Goal: Information Seeking & Learning: Learn about a topic

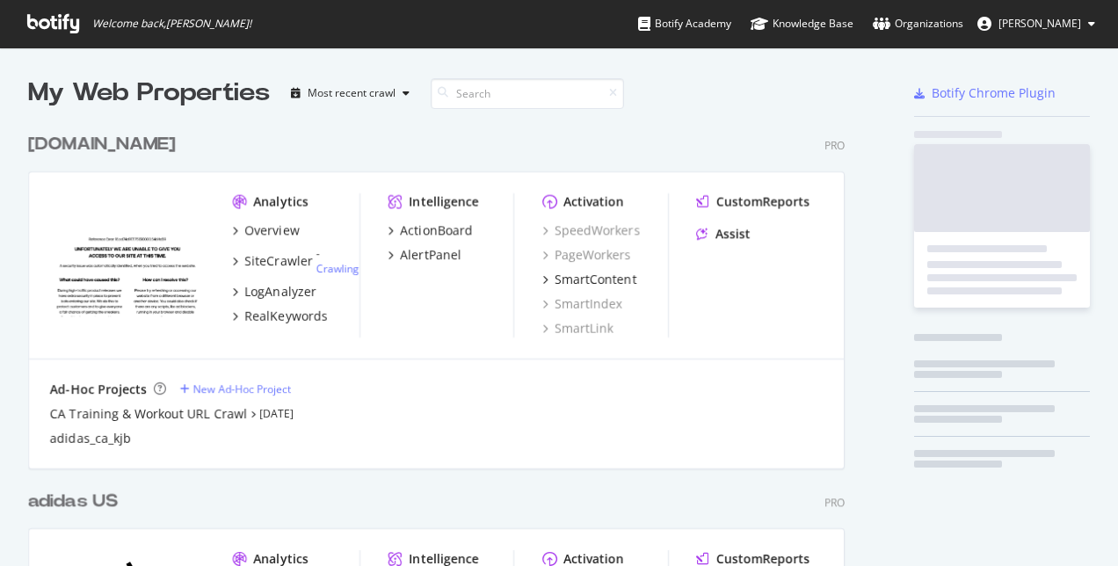
scroll to position [553, 1092]
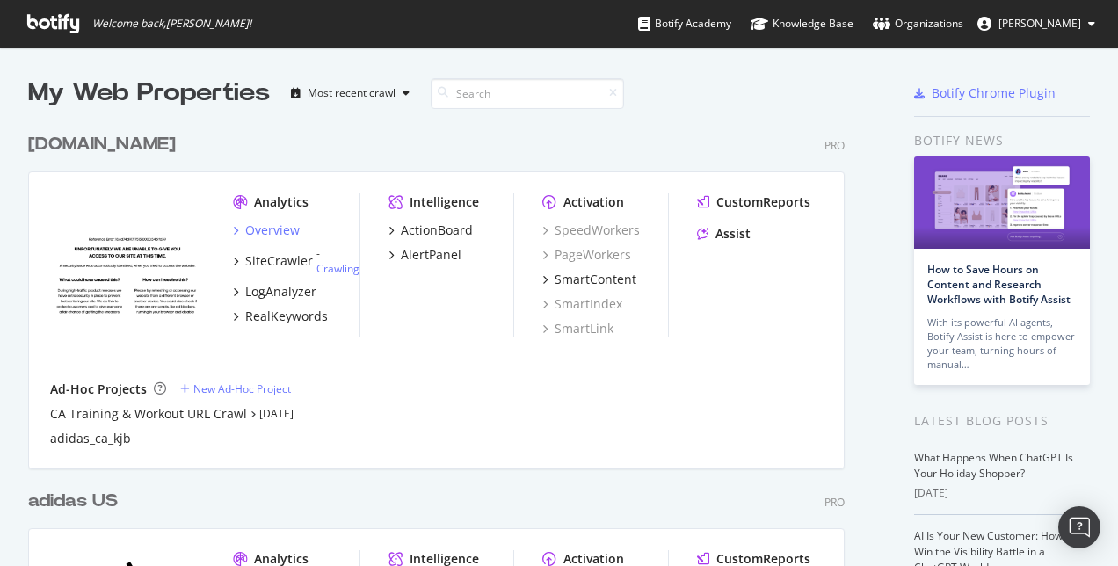
click at [282, 222] on div "Overview" at bounding box center [272, 231] width 54 height 18
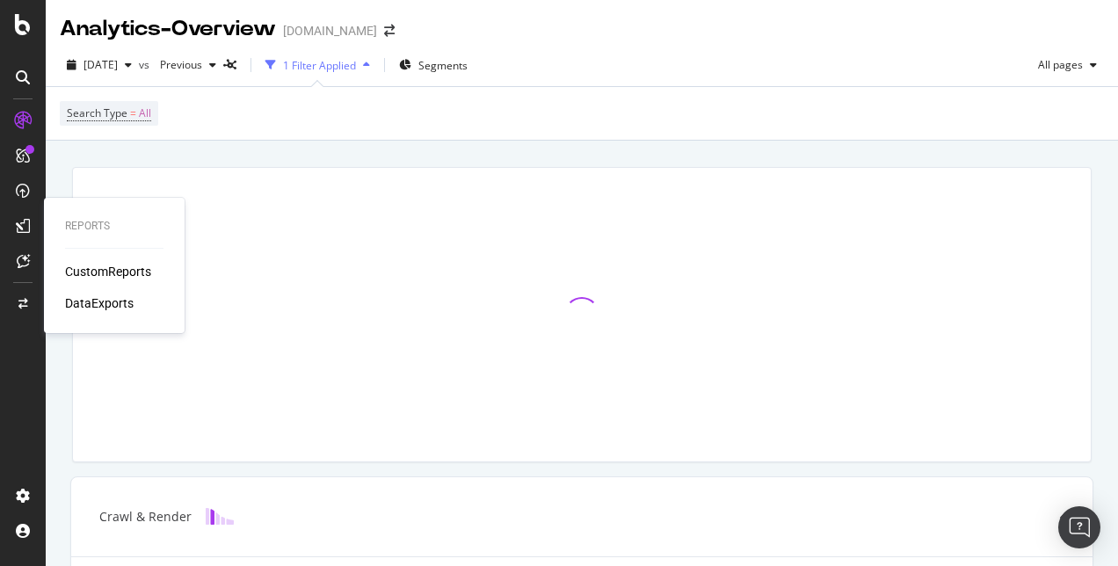
click at [101, 272] on div "CustomReports" at bounding box center [108, 272] width 86 height 18
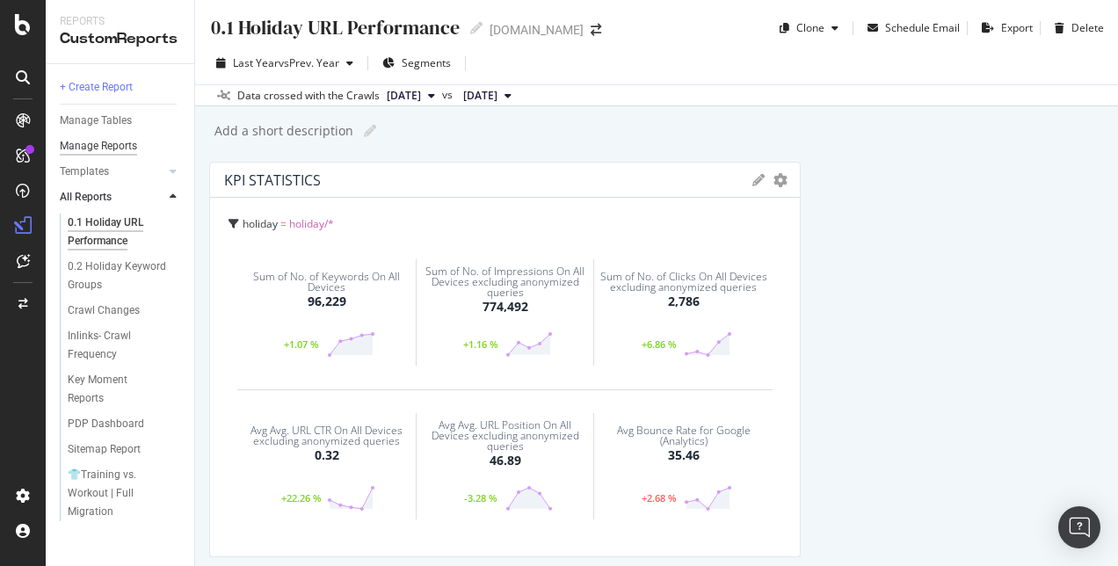
click at [125, 144] on div "Manage Reports" at bounding box center [98, 146] width 77 height 18
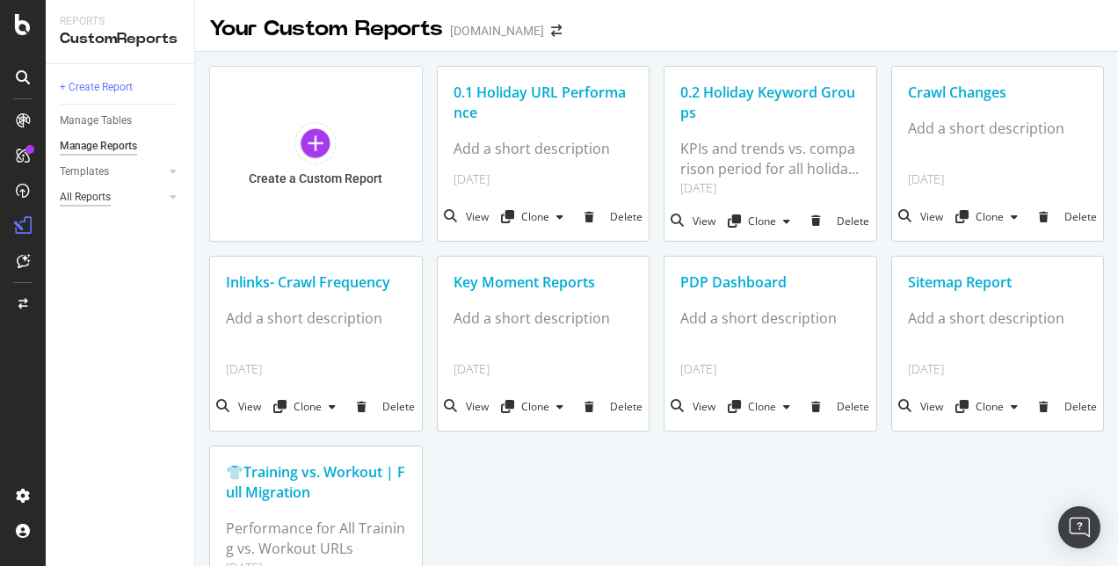
click at [102, 198] on div "All Reports" at bounding box center [85, 197] width 51 height 18
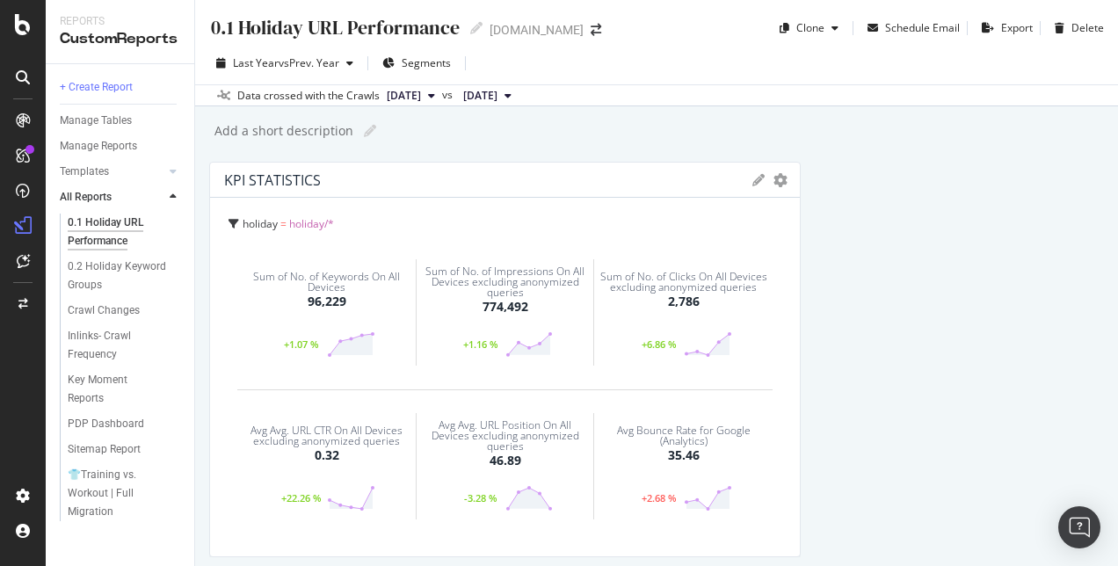
click at [496, 33] on div "[DOMAIN_NAME]" at bounding box center [537, 30] width 94 height 18
click at [591, 26] on icon "arrow-right-arrow-left" at bounding box center [596, 30] width 11 height 12
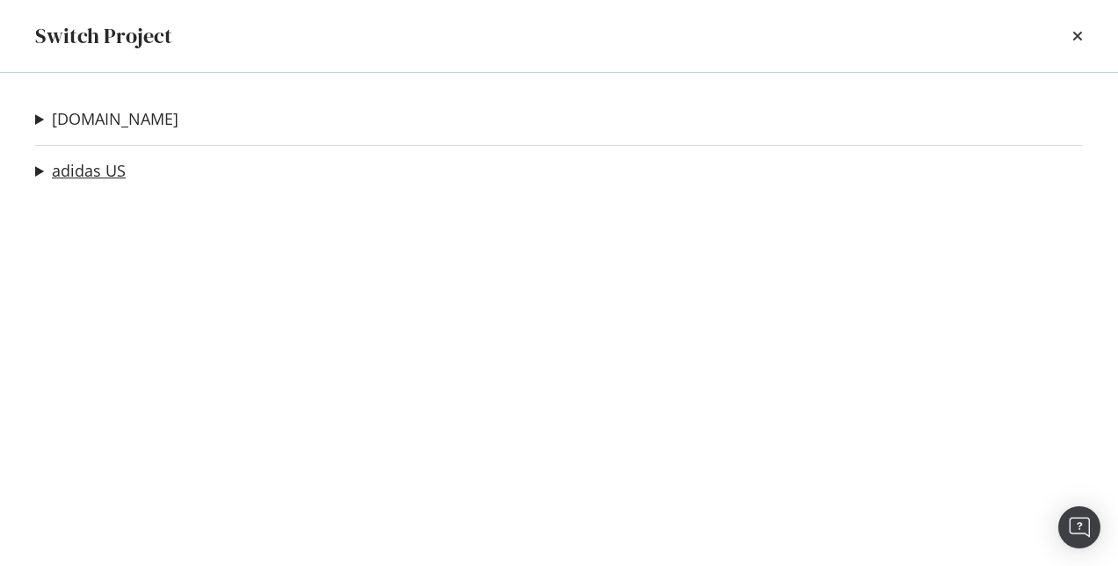
click at [102, 180] on link "adidas US" at bounding box center [89, 171] width 74 height 18
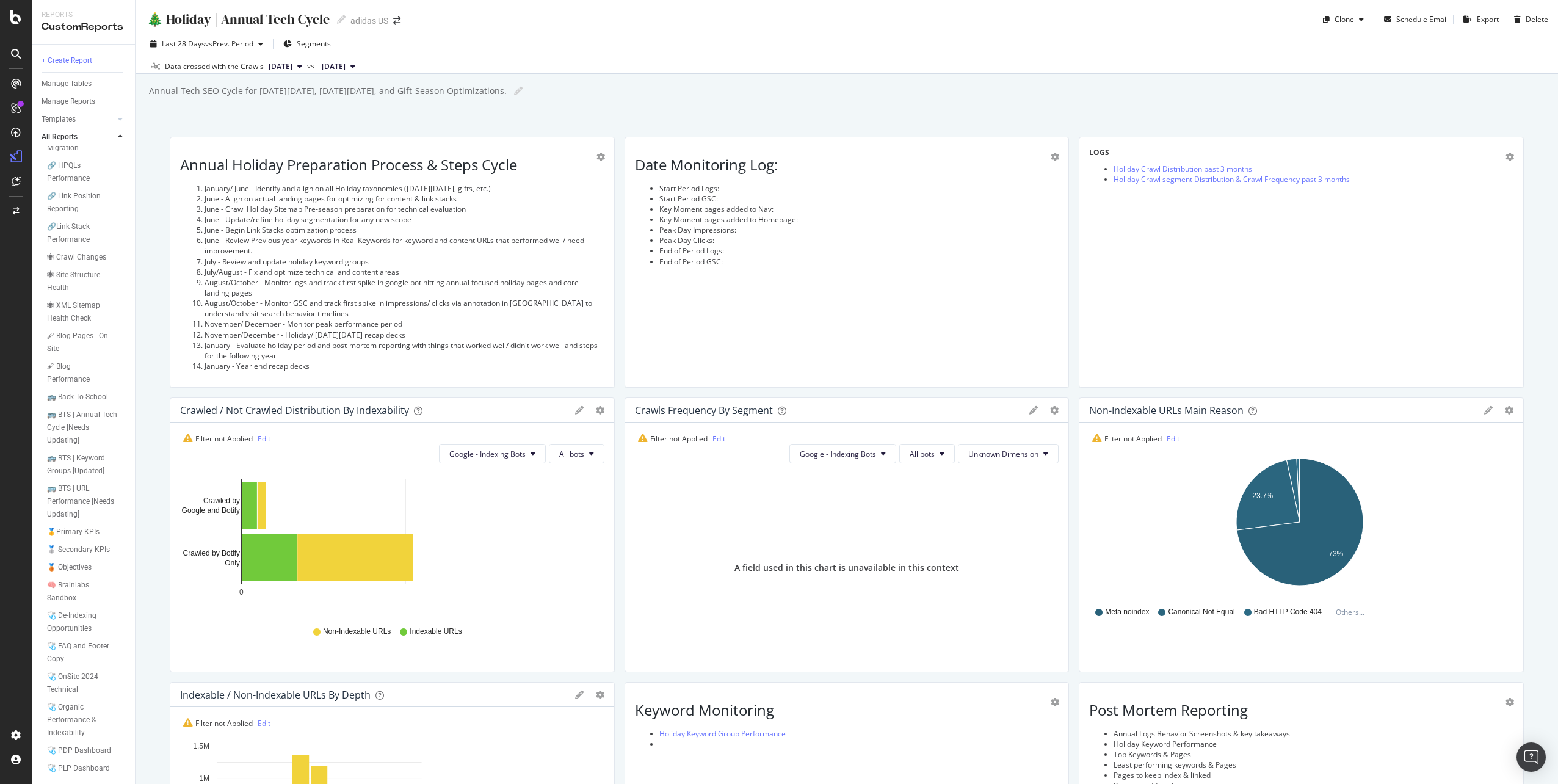
scroll to position [280, 0]
